Goal: Task Accomplishment & Management: Manage account settings

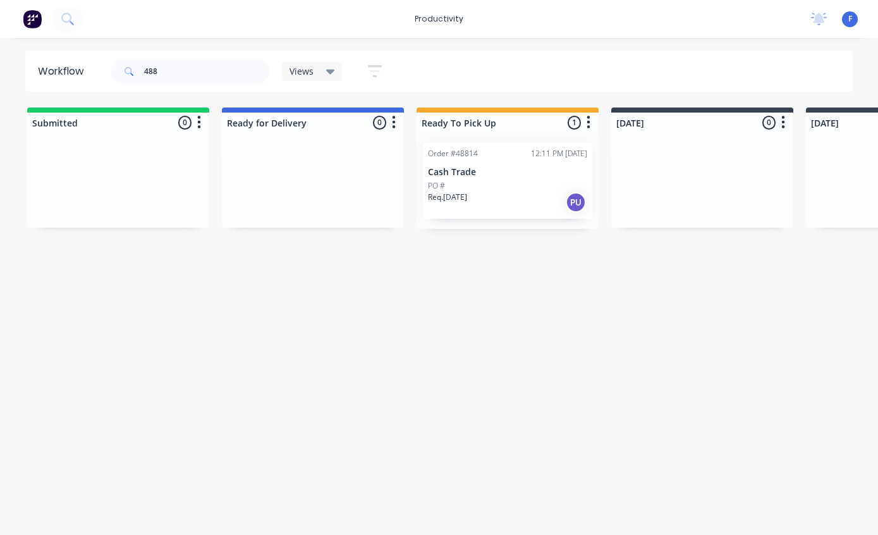
scroll to position [0, 257]
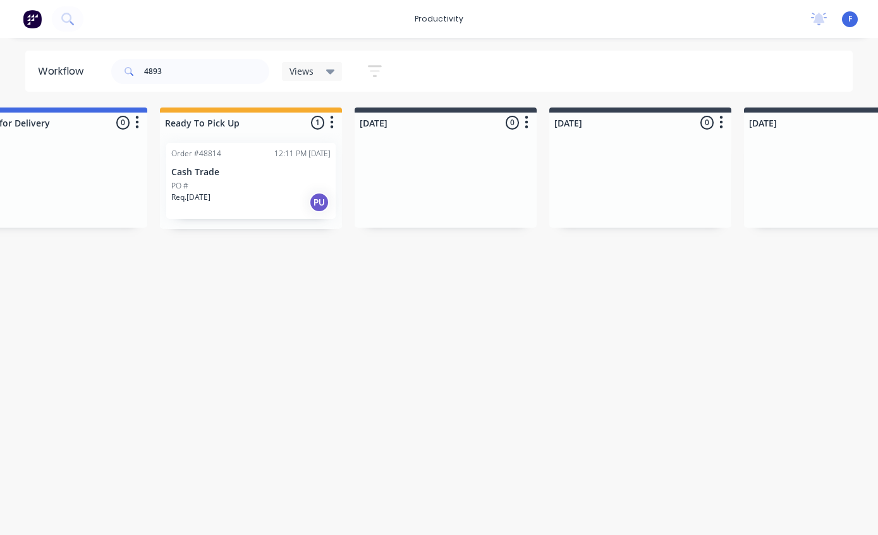
type input "48937"
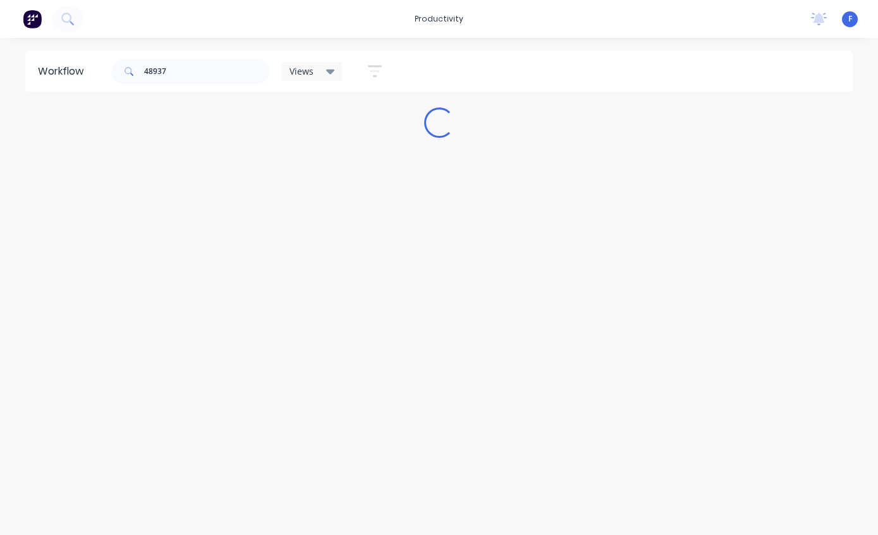
scroll to position [0, 0]
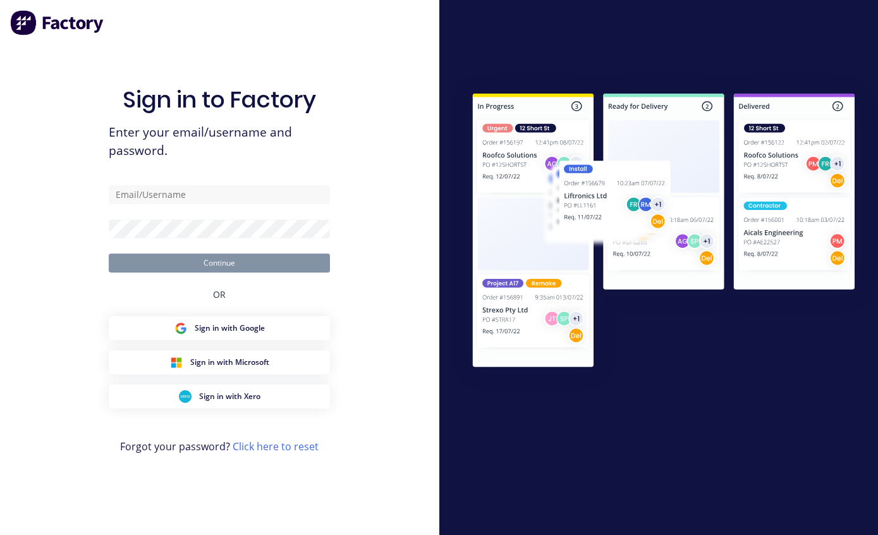
click at [233, 204] on input "text" at bounding box center [219, 194] width 221 height 19
type input "factory@dynamicsteelform.com.au"
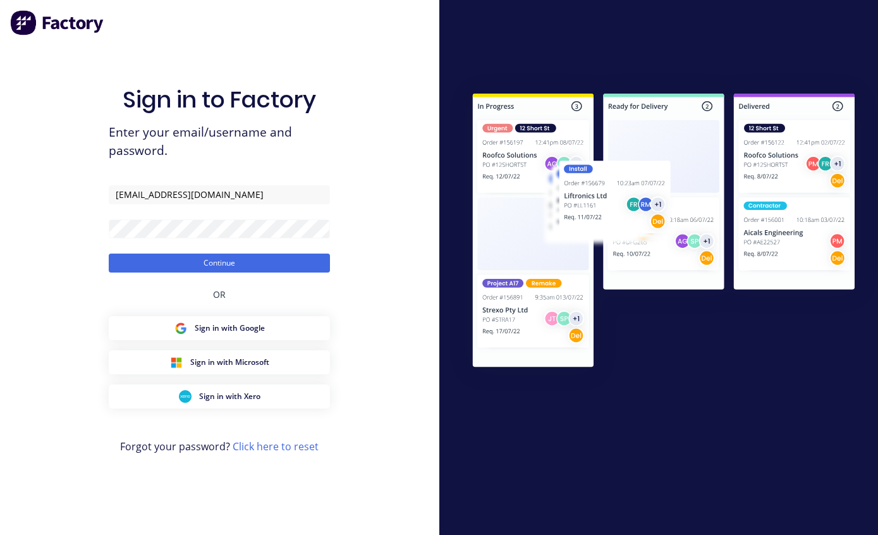
click at [262, 273] on button "Continue" at bounding box center [219, 263] width 221 height 19
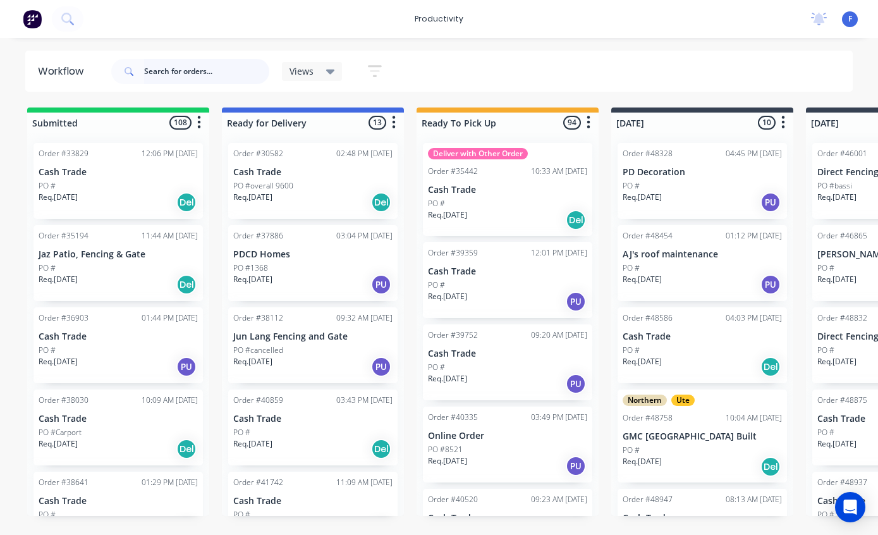
click at [219, 71] on input "text" at bounding box center [206, 71] width 125 height 25
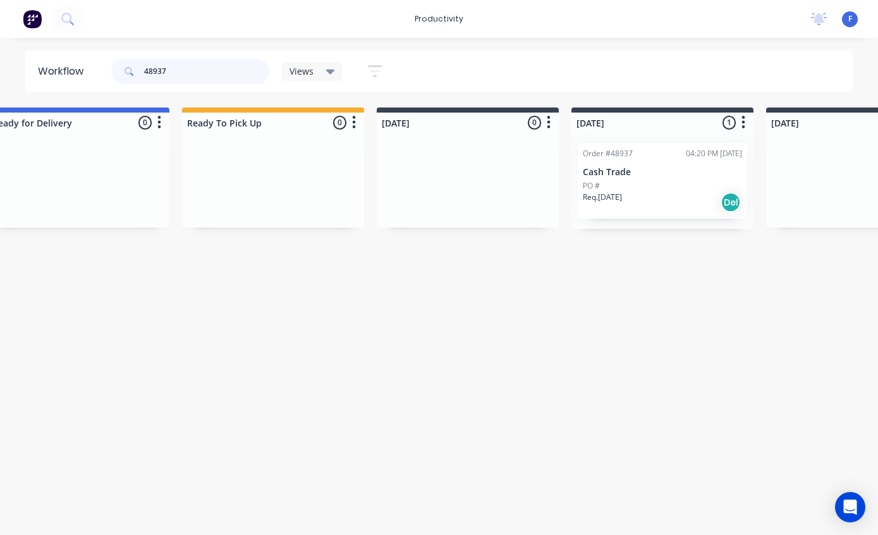
scroll to position [0, 238]
click at [628, 171] on p "Cash Trade" at bounding box center [659, 172] width 159 height 11
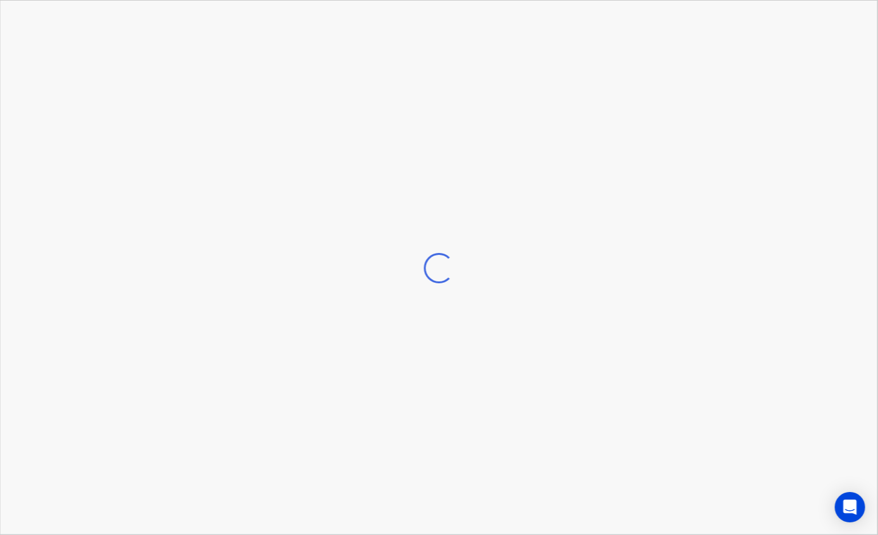
scroll to position [0, 238]
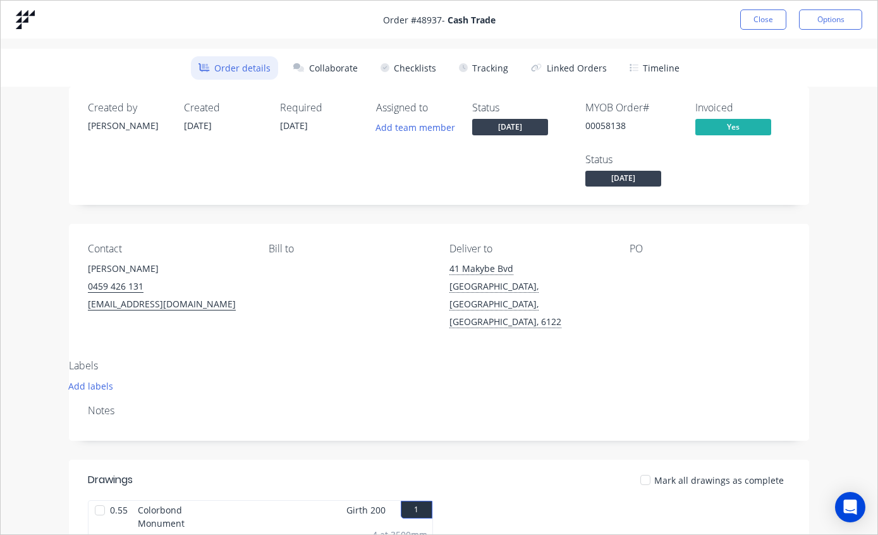
click at [490, 71] on button "Tracking" at bounding box center [484, 67] width 65 height 23
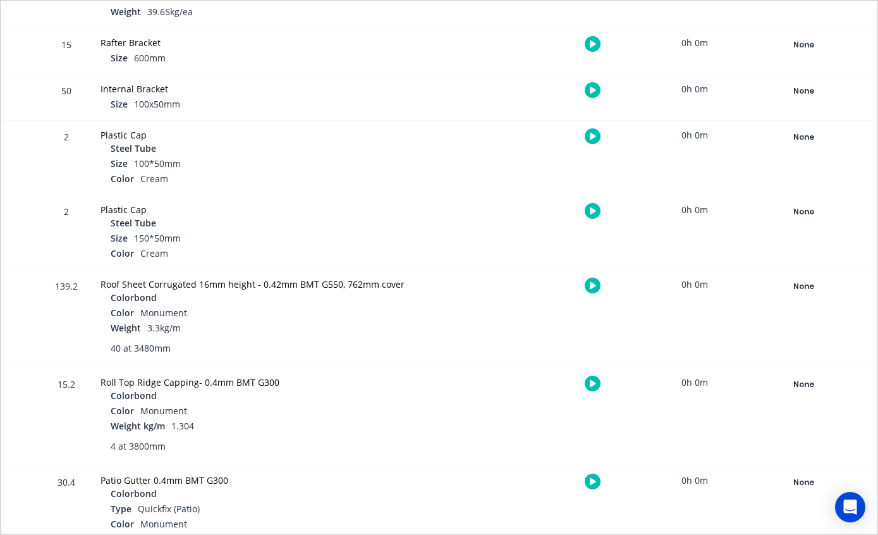
scroll to position [702, 0]
click at [805, 285] on div "None" at bounding box center [803, 286] width 91 height 16
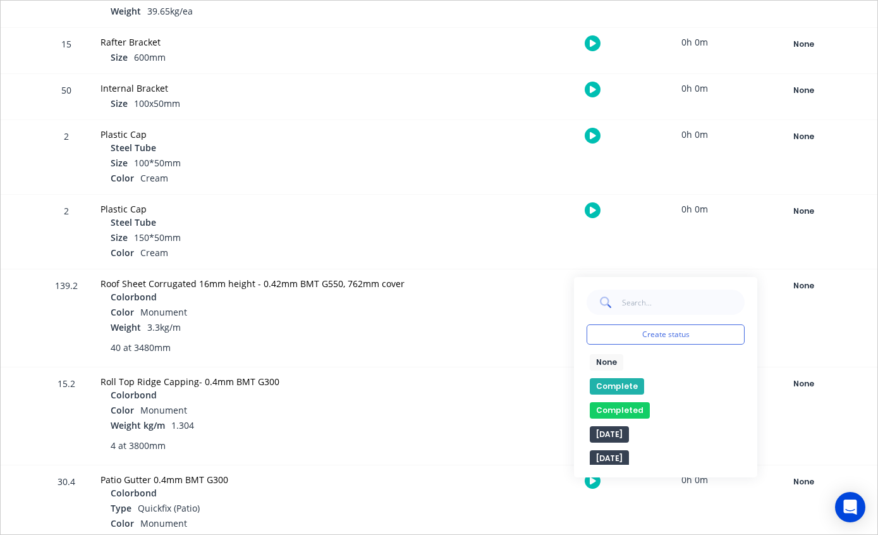
click at [618, 378] on button "Complete" at bounding box center [617, 386] width 54 height 16
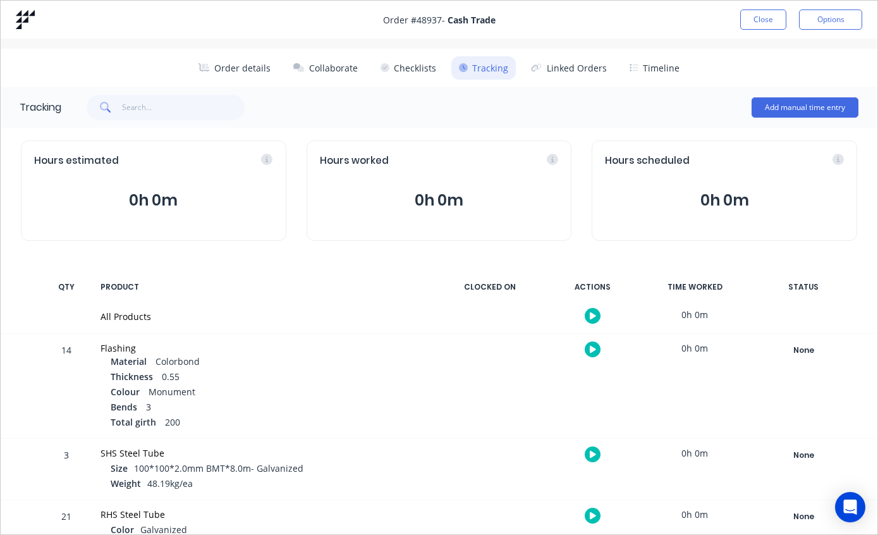
scroll to position [0, 0]
click at [759, 18] on button "Close" at bounding box center [764, 19] width 46 height 20
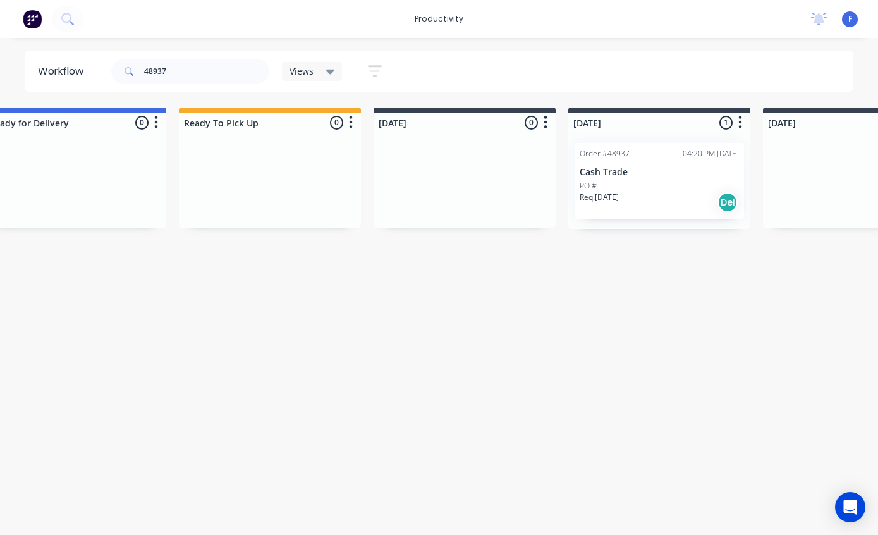
scroll to position [0, 238]
click at [208, 71] on input "48937" at bounding box center [206, 71] width 125 height 25
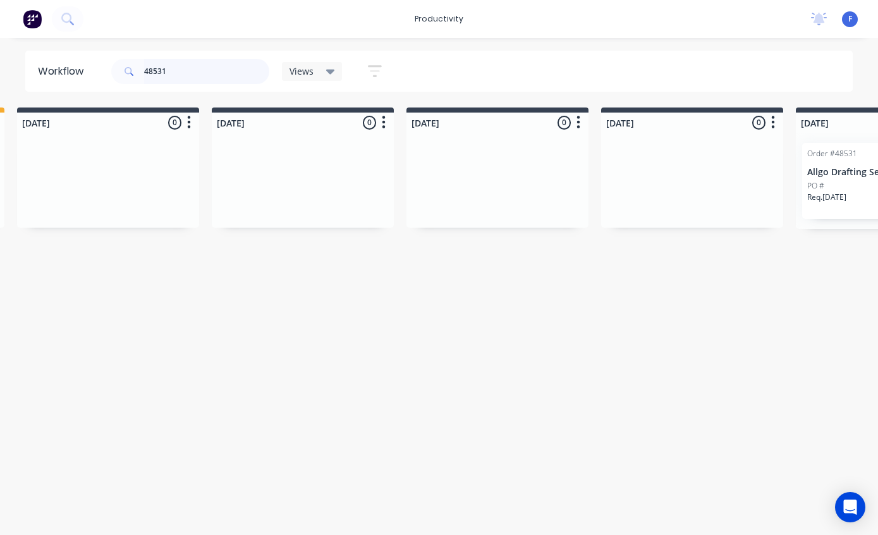
scroll to position [0, 595]
type input "48531"
click at [832, 156] on div "Order #48531" at bounding box center [832, 153] width 50 height 11
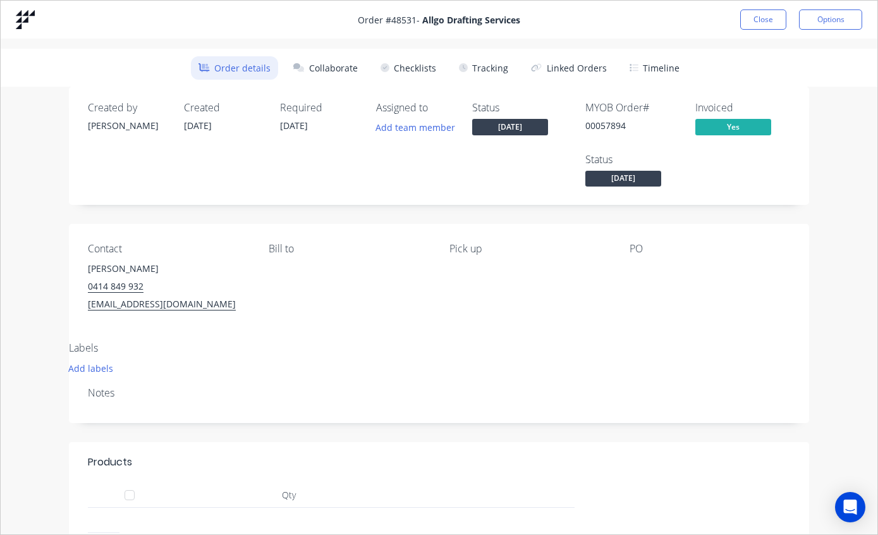
click at [499, 67] on button "Tracking" at bounding box center [484, 67] width 65 height 23
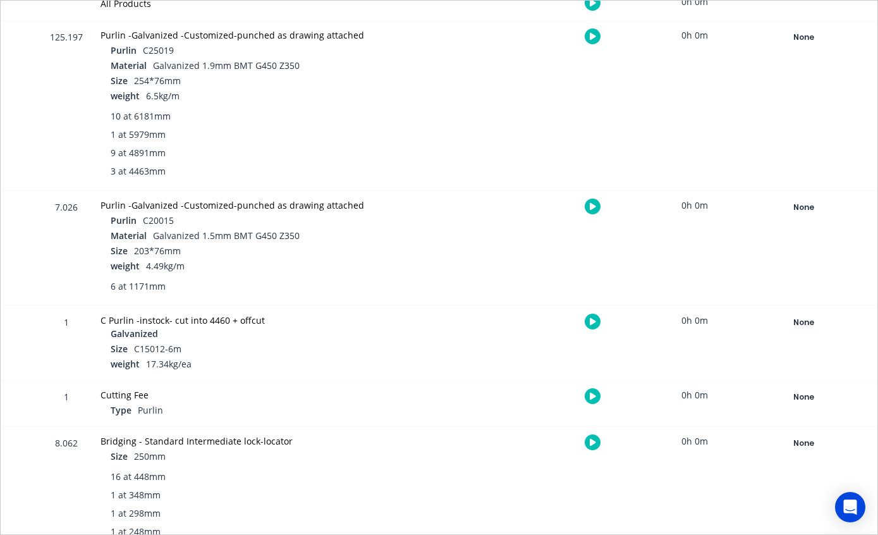
scroll to position [312, 0]
click at [816, 324] on div "None" at bounding box center [803, 323] width 91 height 16
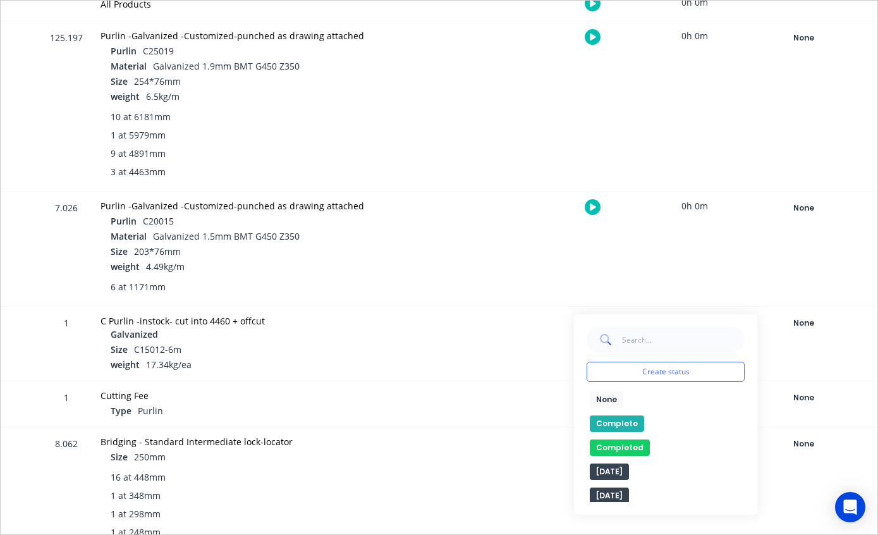
click at [633, 450] on button "Completed" at bounding box center [620, 448] width 60 height 16
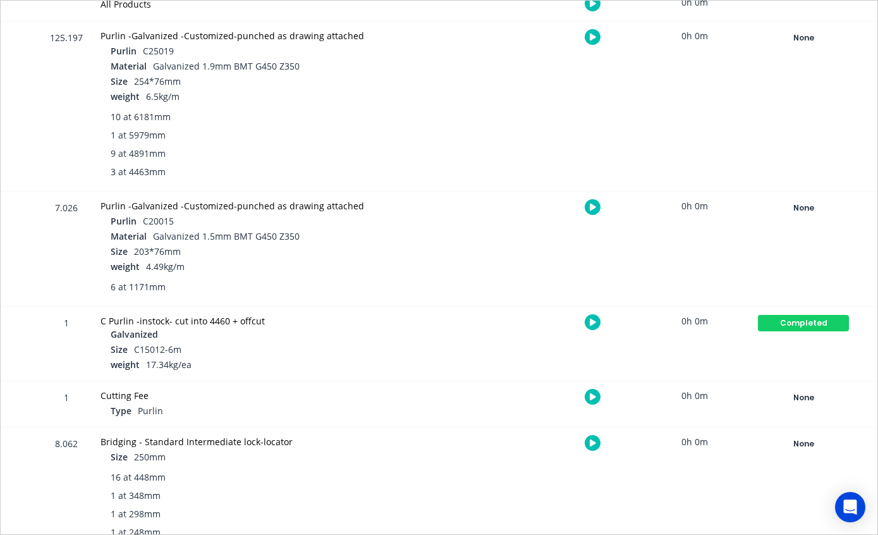
click at [812, 206] on div "None" at bounding box center [803, 208] width 91 height 16
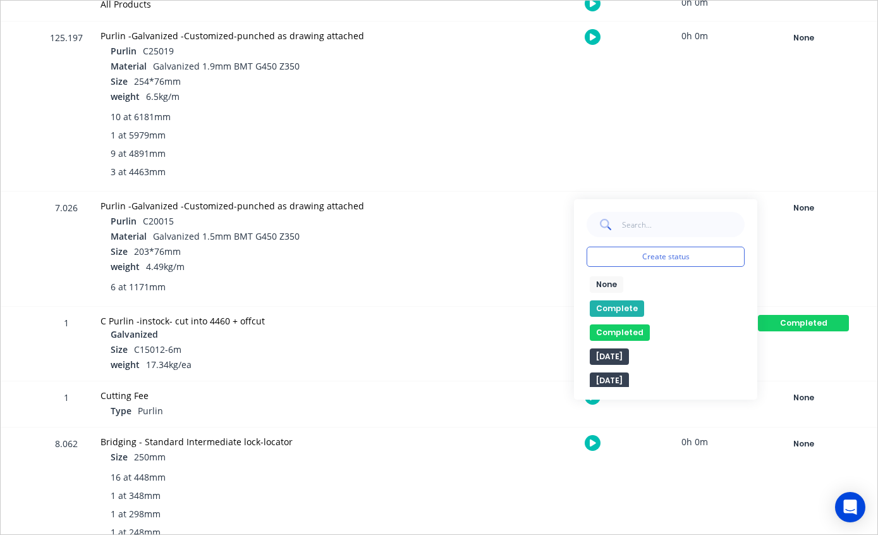
click at [625, 333] on button "Completed" at bounding box center [620, 332] width 60 height 16
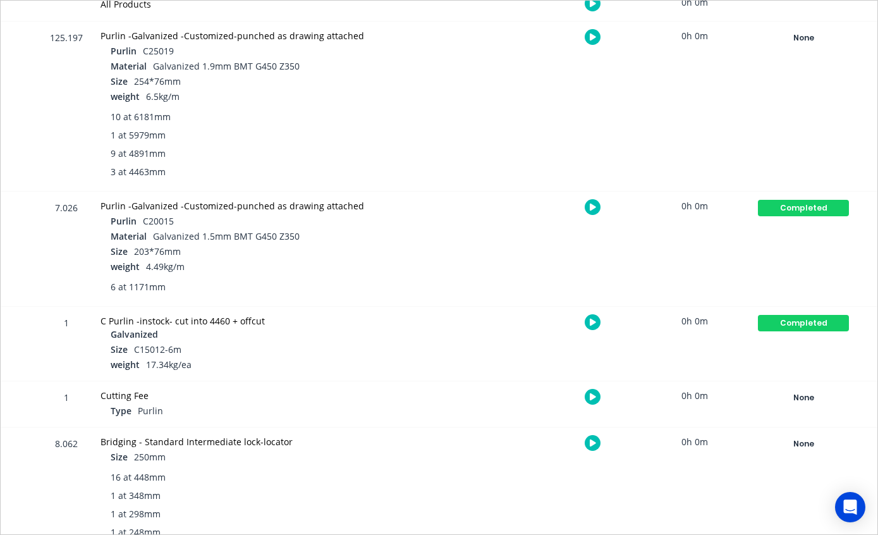
click at [801, 44] on div "None" at bounding box center [803, 38] width 91 height 16
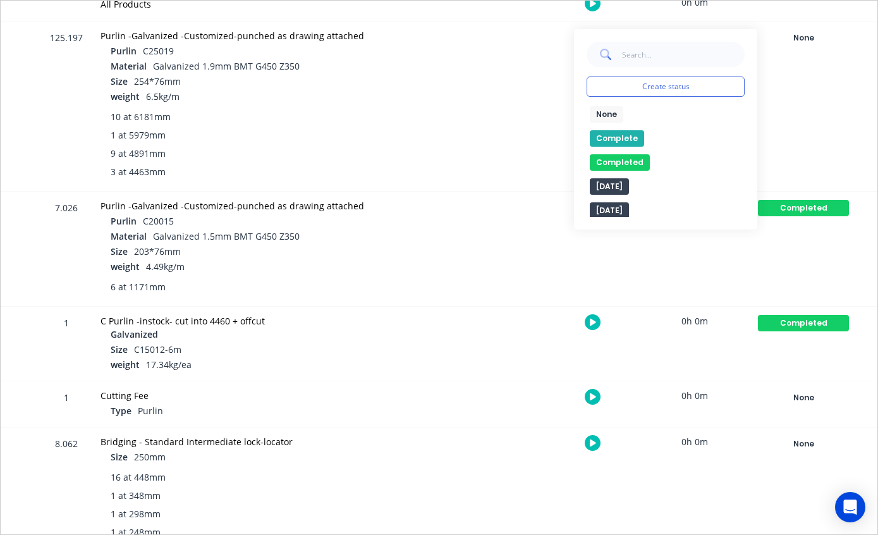
click at [631, 156] on button "Completed" at bounding box center [620, 162] width 60 height 16
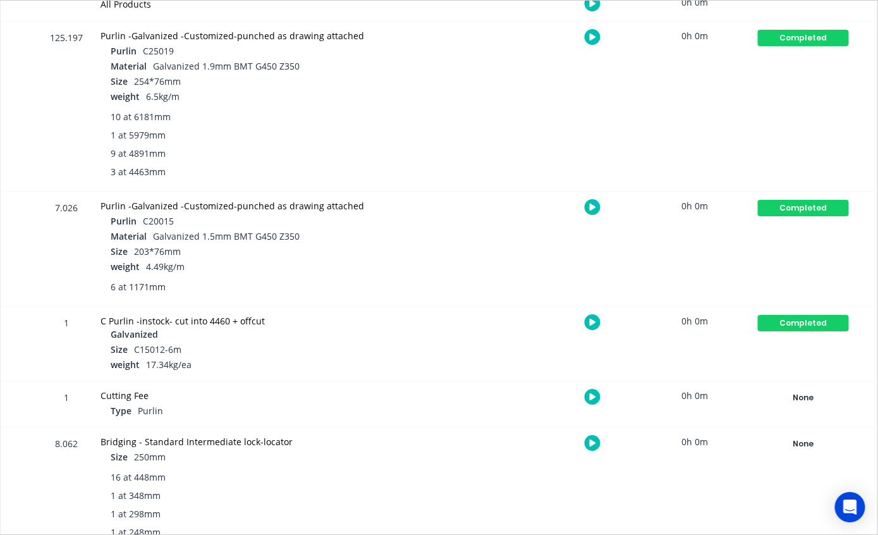
scroll to position [0, 607]
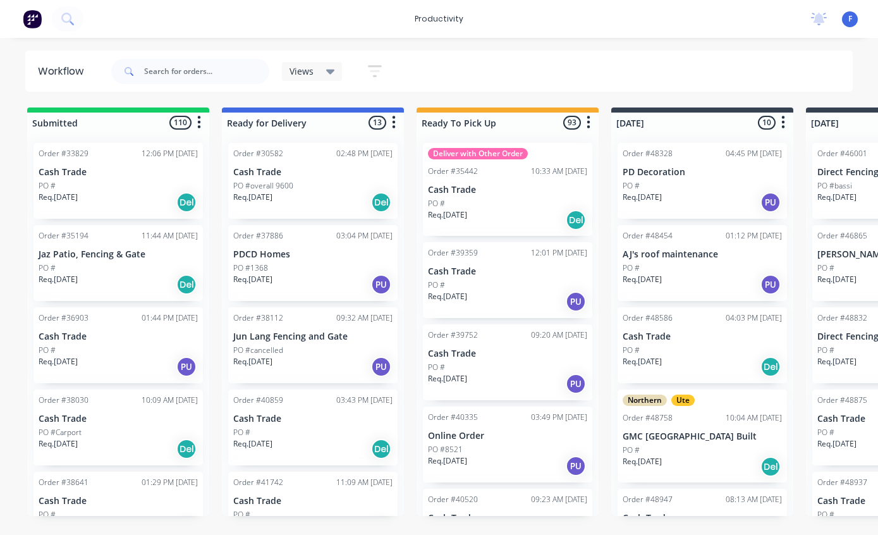
click at [223, 199] on div "Order #30582 02:48 PM [DATE] Cash Trade PO #overall 9600 Req. [DATE] Del Order …" at bounding box center [313, 324] width 182 height 383
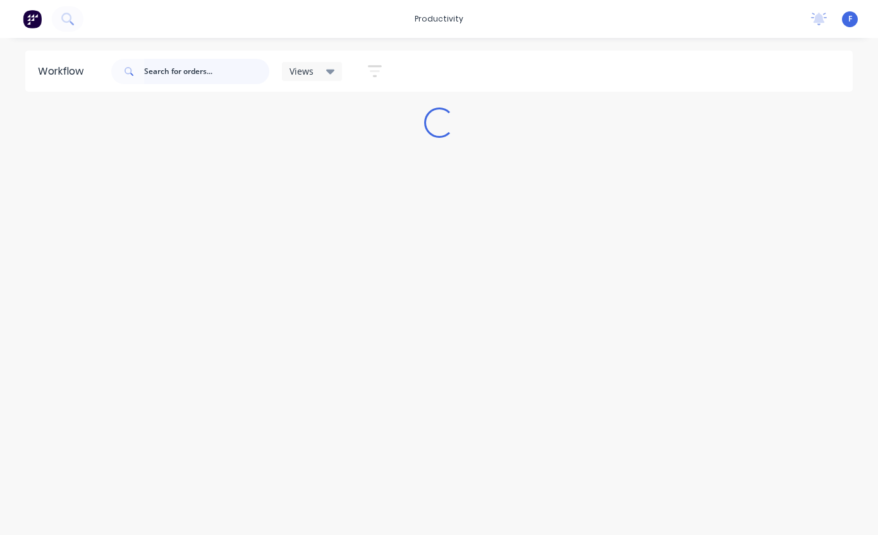
click at [179, 66] on input "text" at bounding box center [206, 71] width 125 height 25
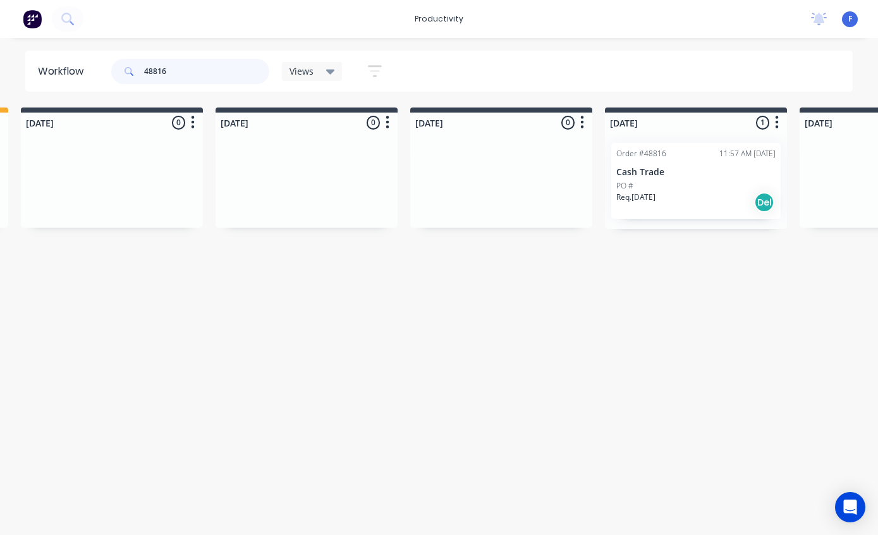
scroll to position [0, 596]
type input "48816"
click at [694, 156] on div "Order #48816 11:57 AM 05/09/25" at bounding box center [690, 153] width 159 height 11
